Goal: Entertainment & Leisure: Consume media (video, audio)

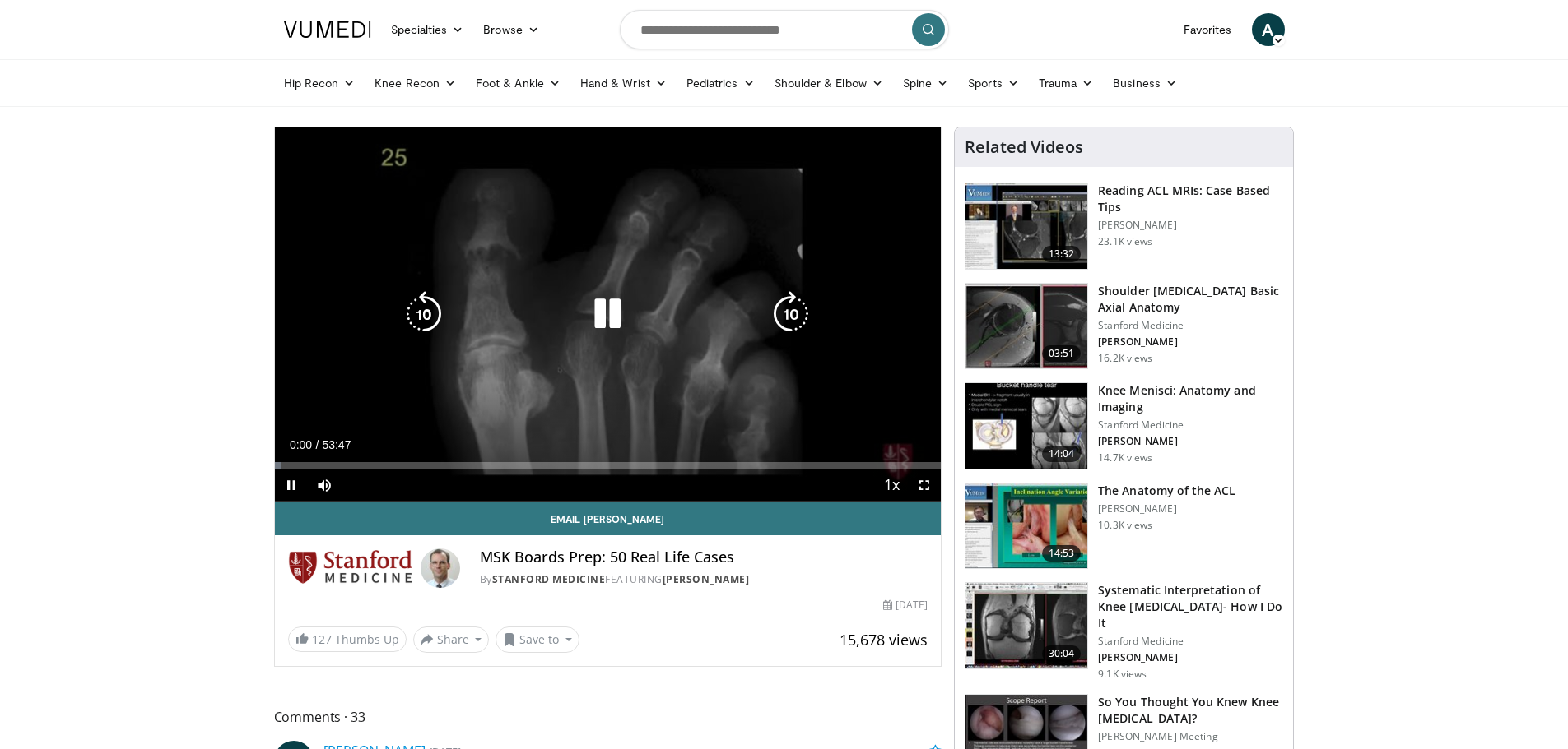
click at [651, 279] on div "10 seconds Tap to unmute" at bounding box center [608, 314] width 667 height 374
click at [605, 316] on icon "Video Player" at bounding box center [607, 314] width 46 height 46
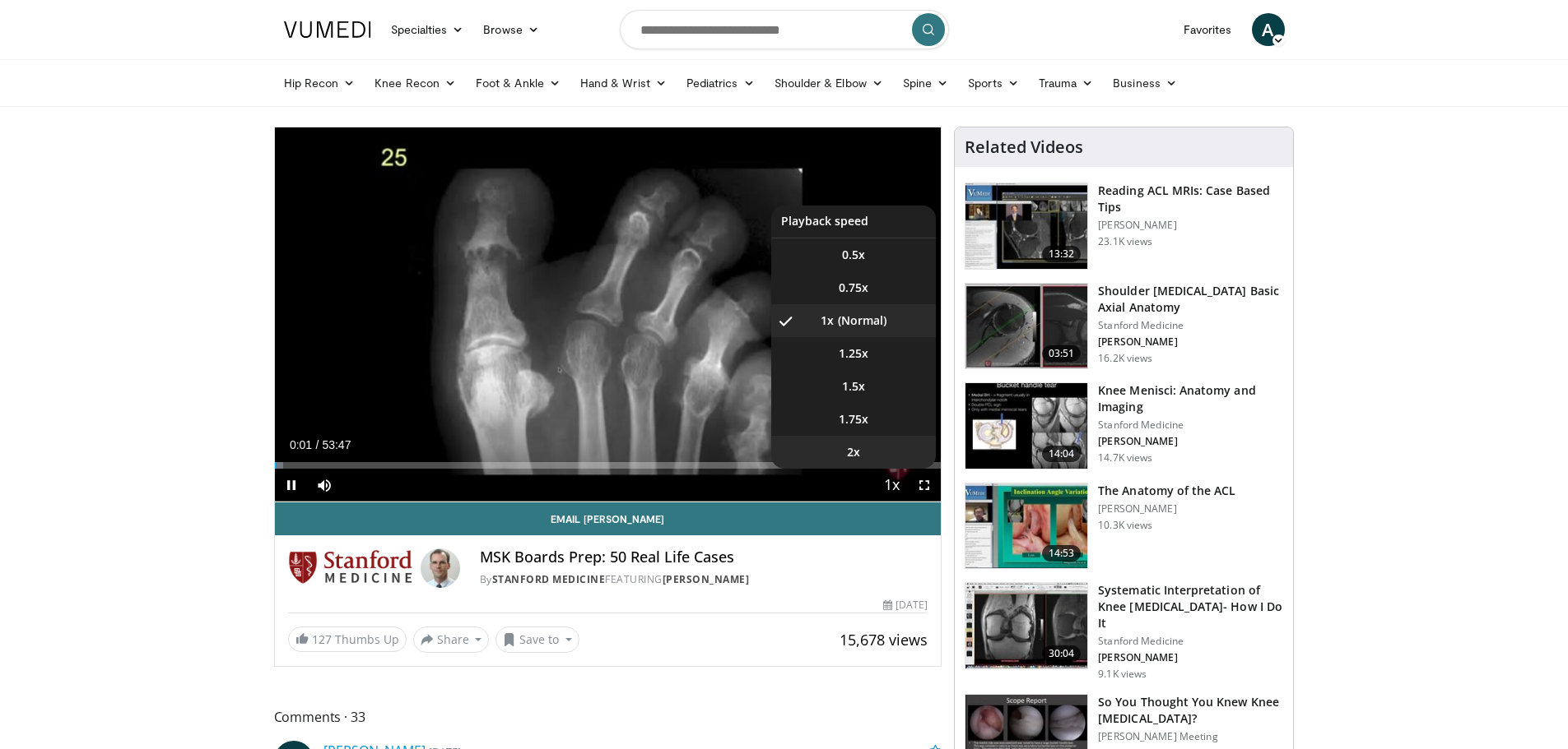
click at [865, 452] on li "2x" at bounding box center [853, 452] width 165 height 33
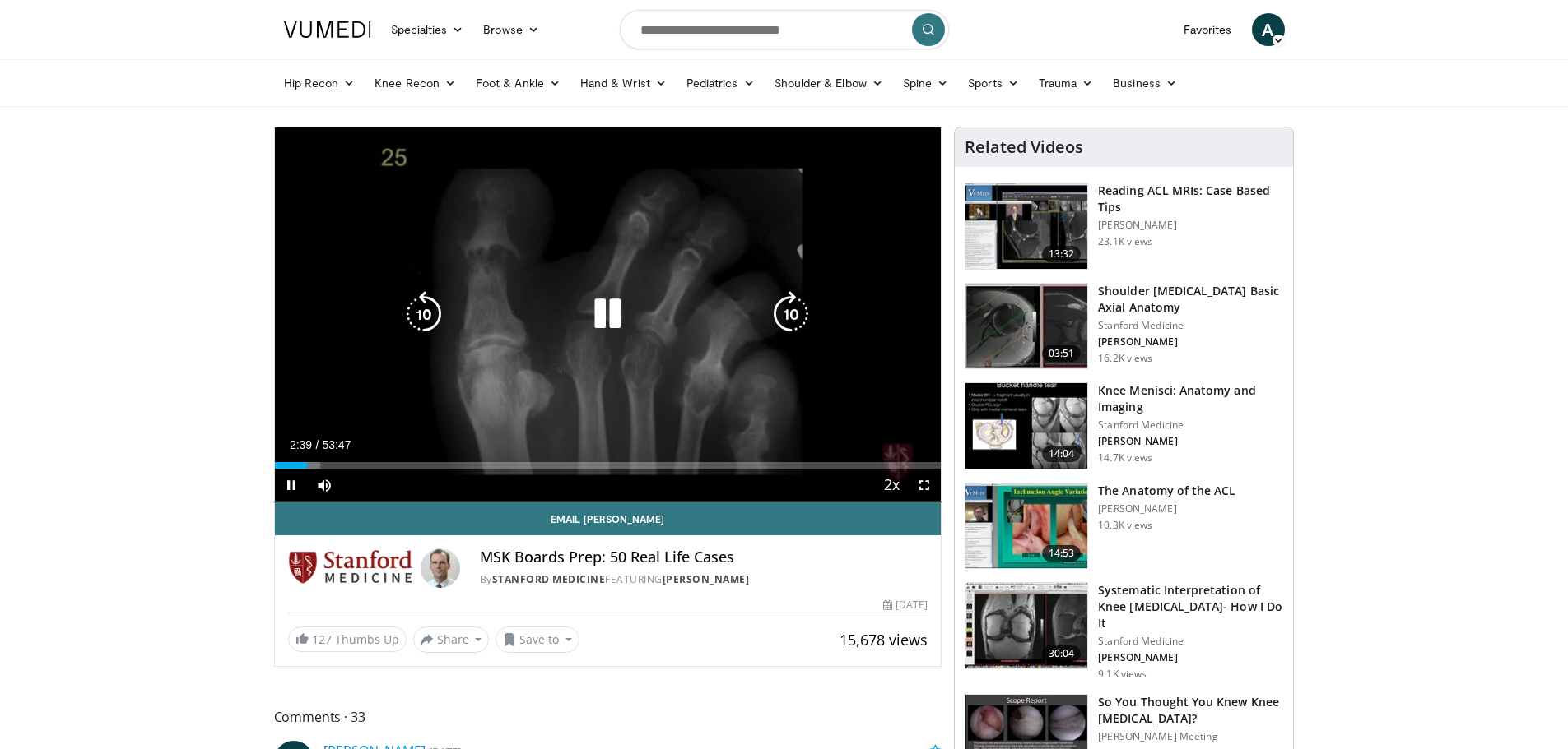
click at [616, 330] on icon "Video Player" at bounding box center [607, 314] width 46 height 46
